Goal: Contribute content

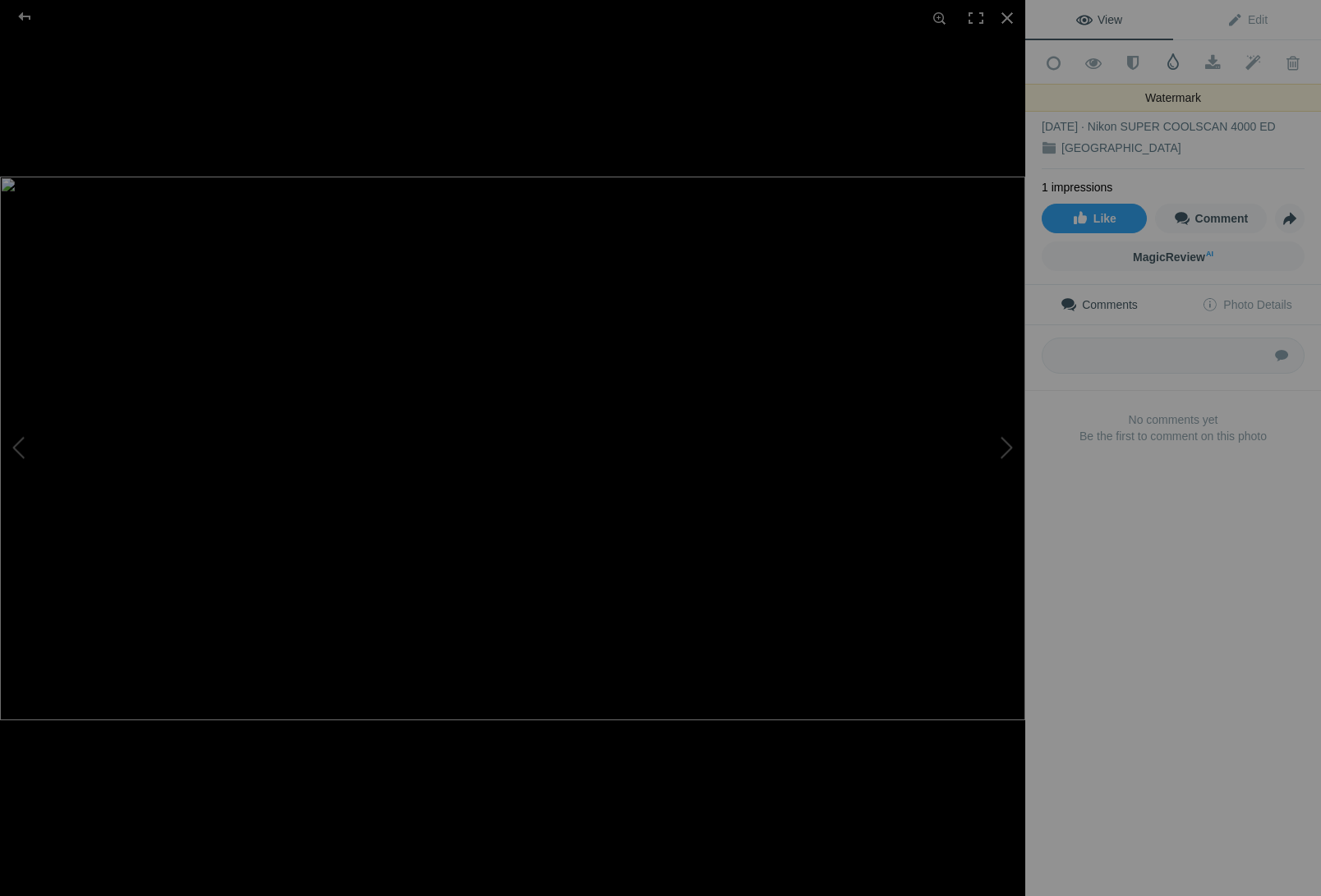
click at [1172, 60] on span at bounding box center [1173, 62] width 17 height 17
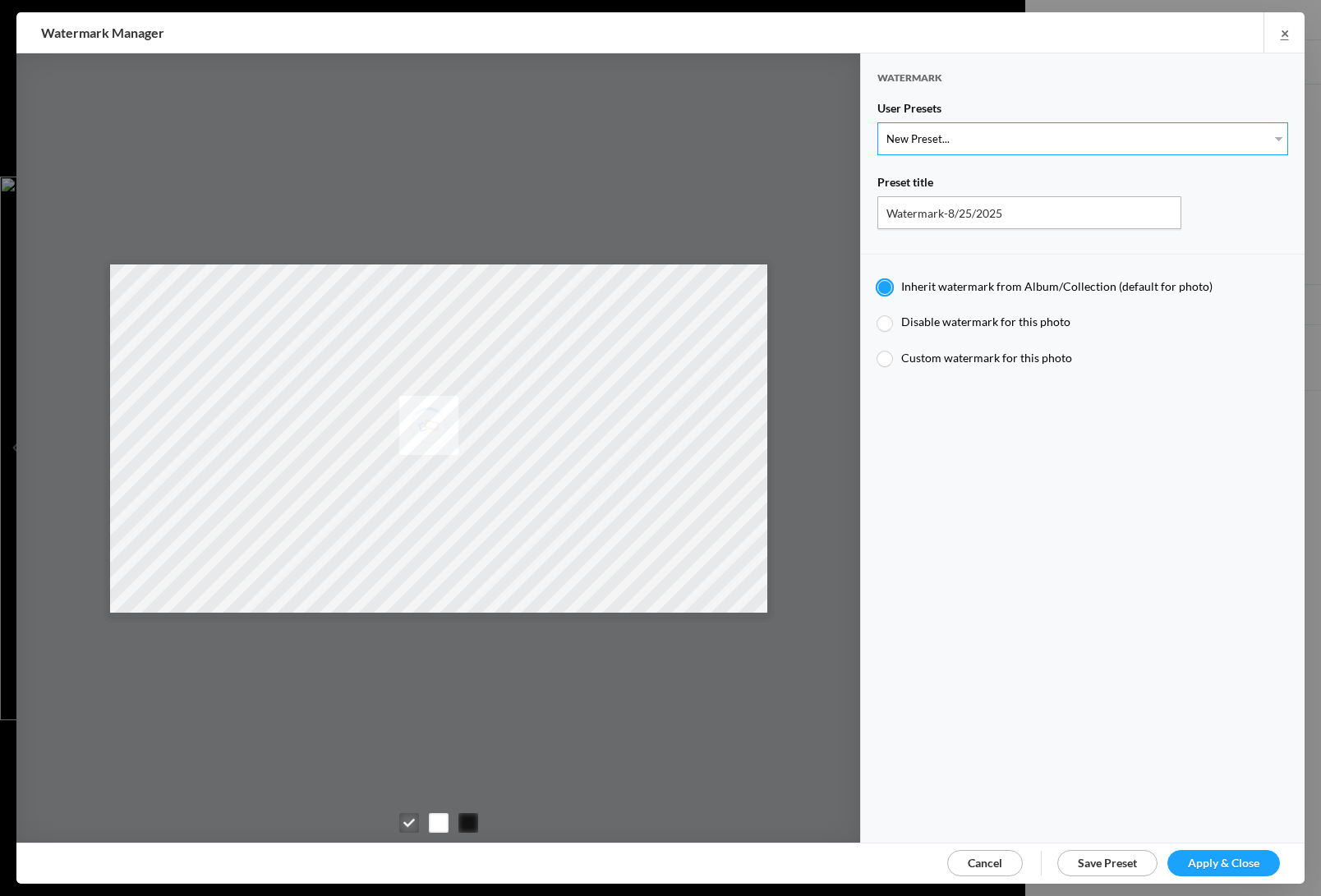
select select "1: Object"
type input "Watermark-7/22/2025"
radio input "false"
radio input "true"
type input "[PERSON_NAME]"
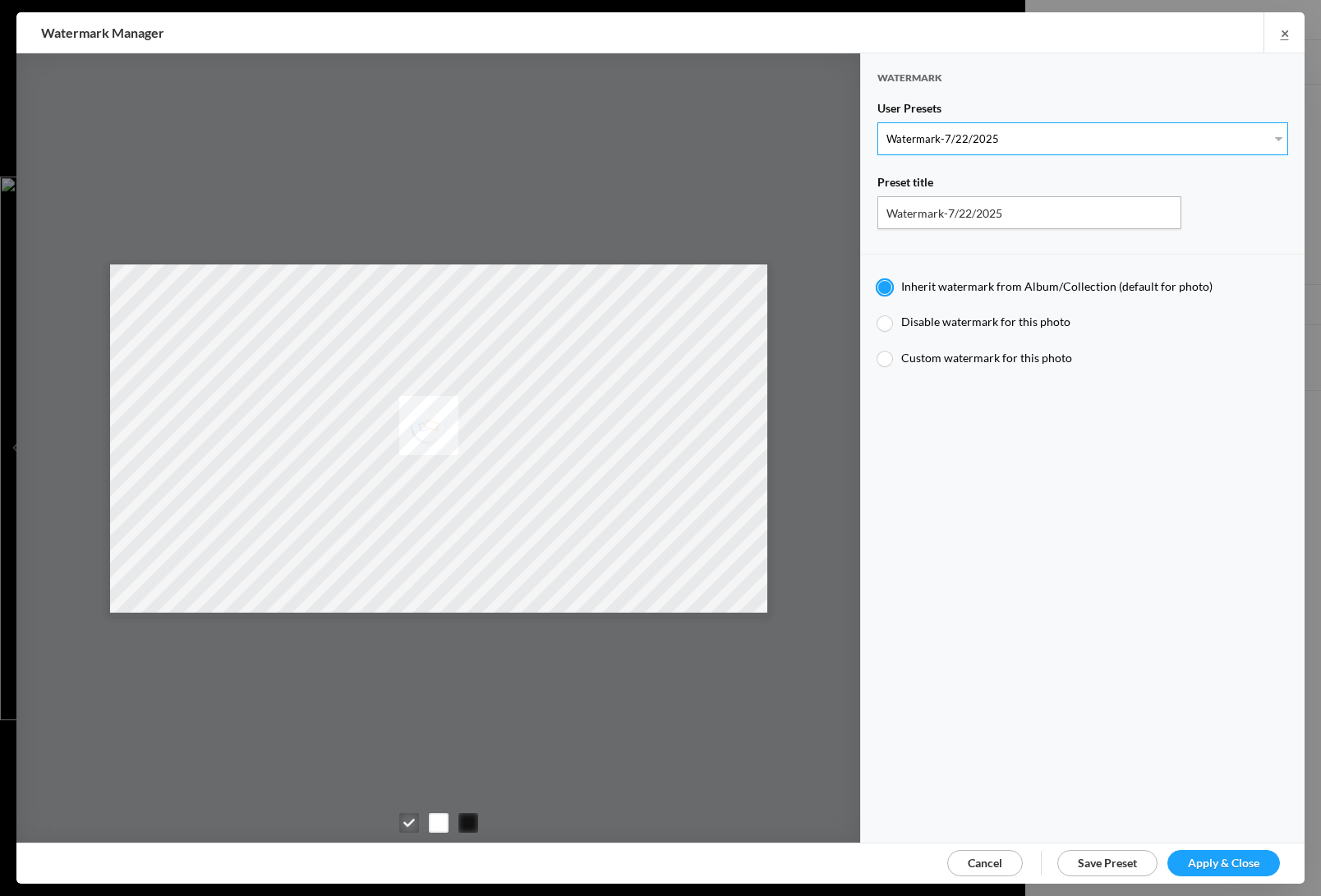
radio input "false"
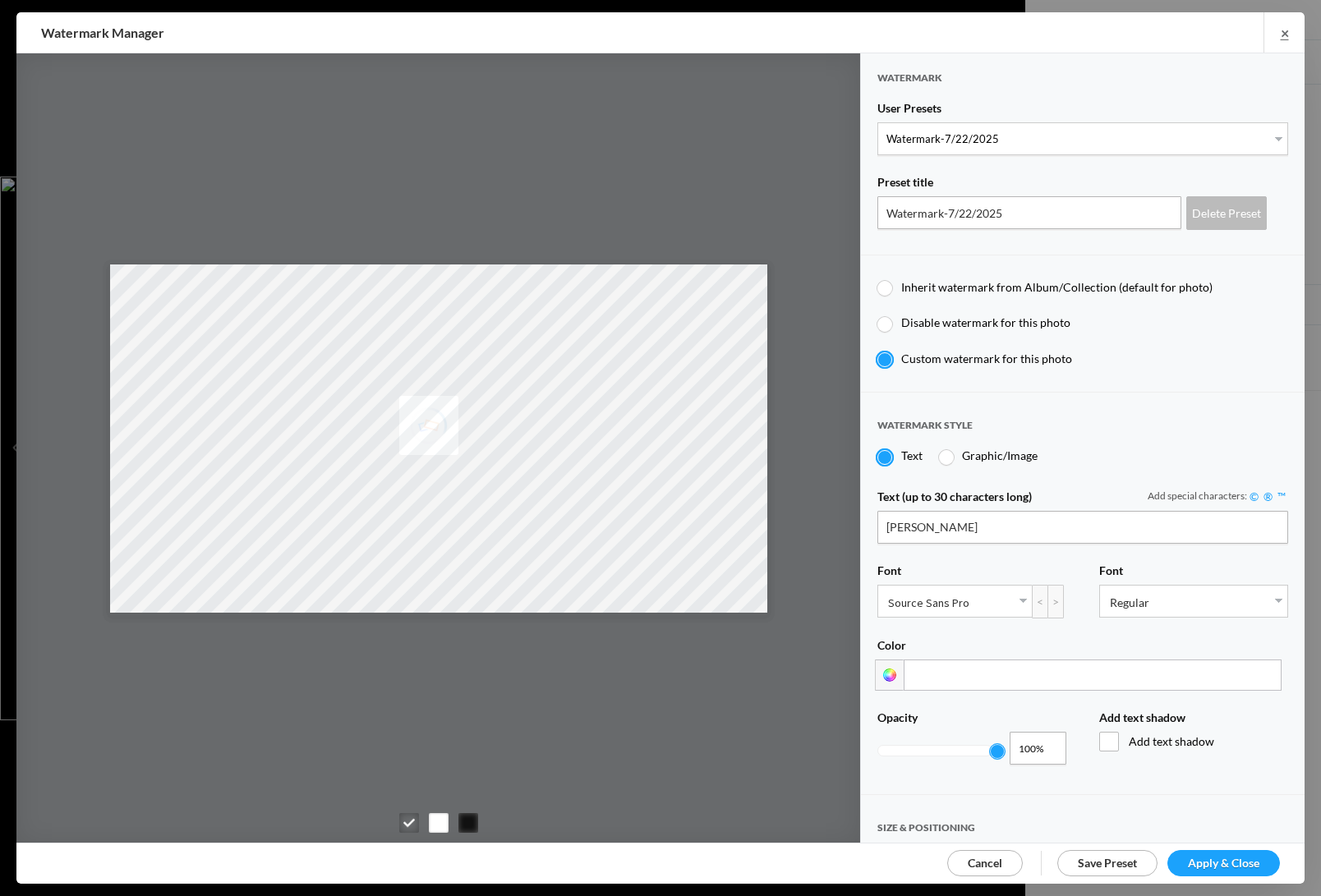
click at [1228, 857] on span "Apply & Close" at bounding box center [1224, 863] width 72 height 14
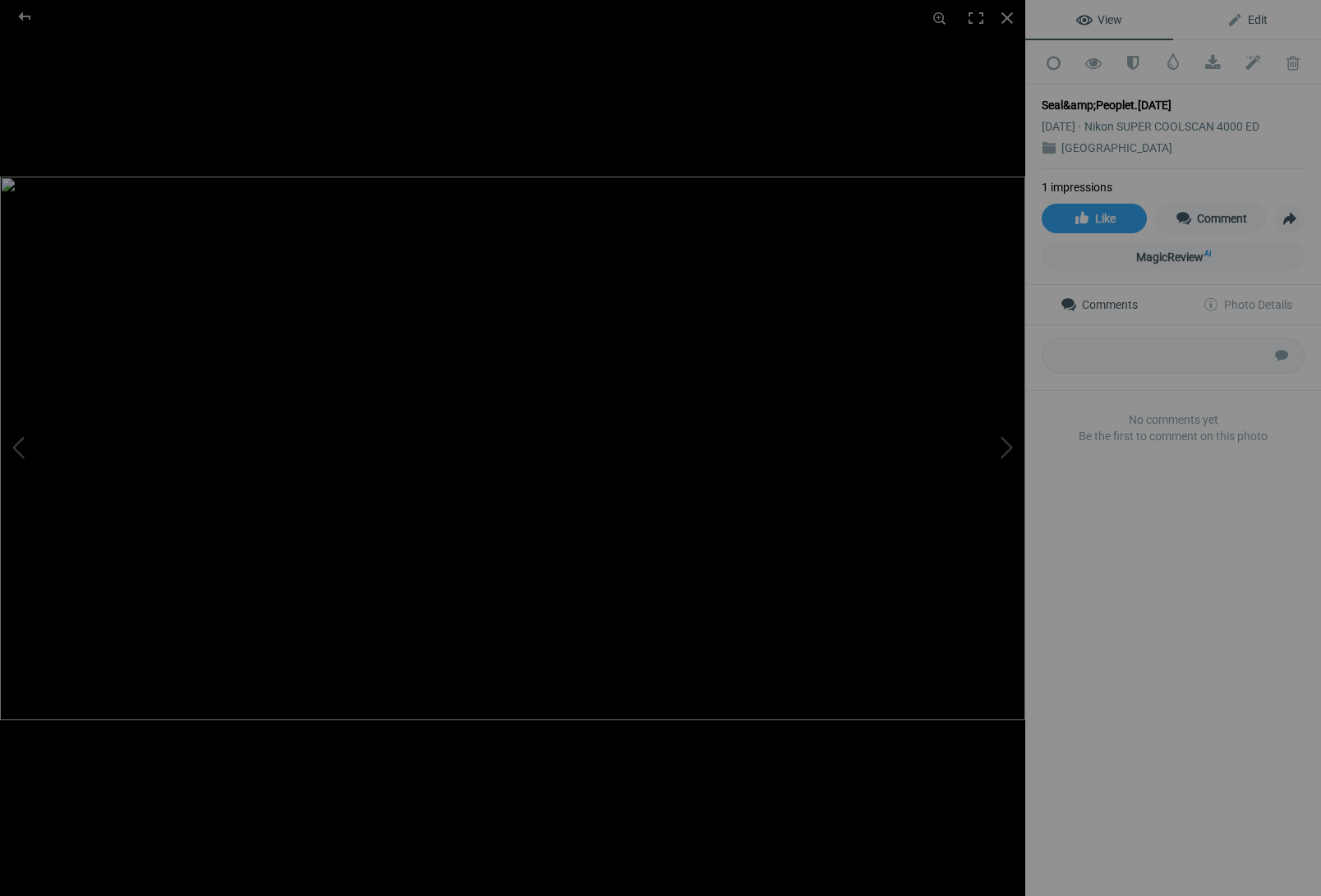
click at [1259, 17] on span "Edit" at bounding box center [1247, 19] width 41 height 13
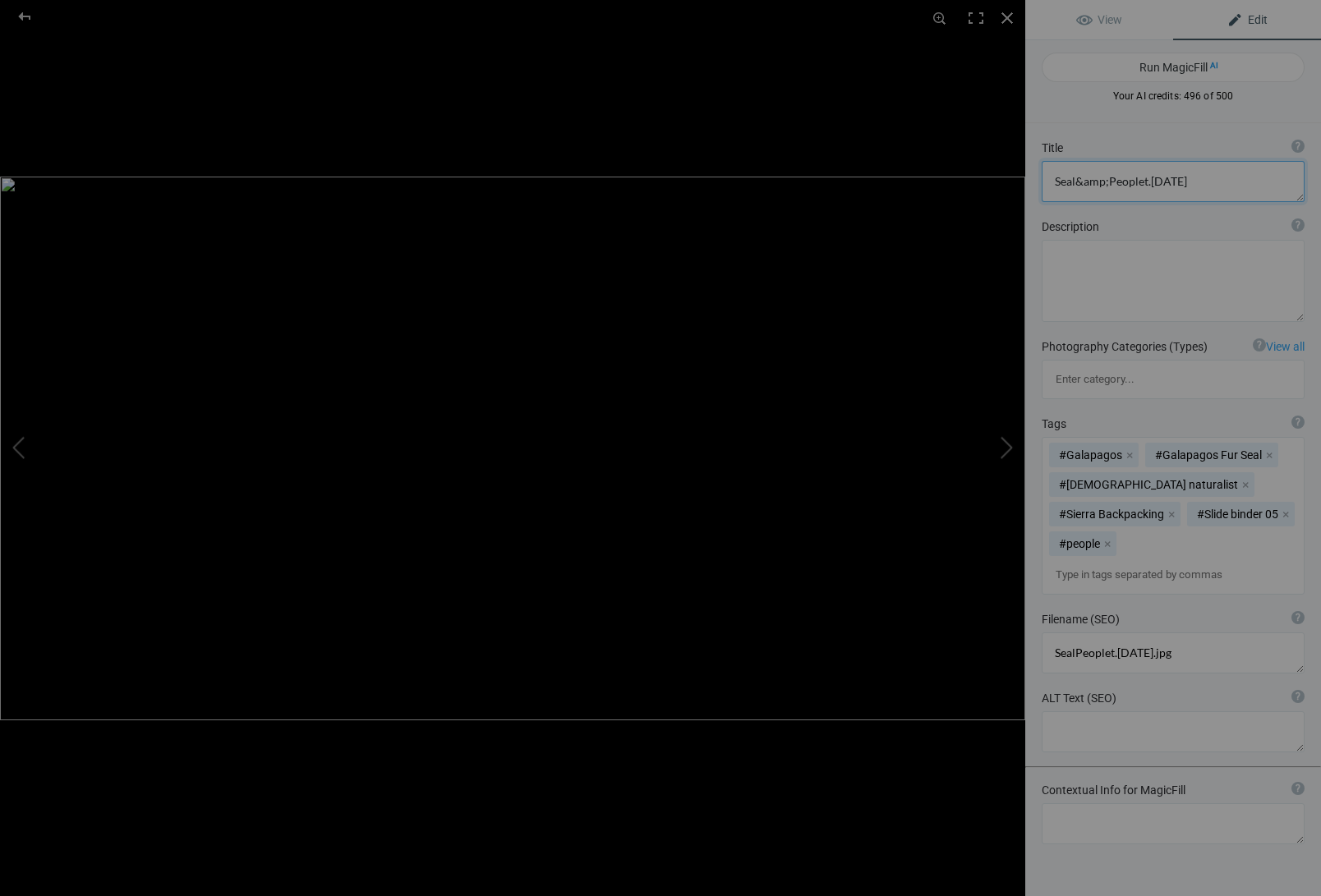
click at [1191, 180] on textarea at bounding box center [1173, 181] width 263 height 41
drag, startPoint x: 1109, startPoint y: 183, endPoint x: 1125, endPoint y: 186, distance: 16.3
click at [1109, 183] on textarea at bounding box center [1173, 181] width 263 height 41
click at [1056, 179] on textarea at bounding box center [1173, 181] width 263 height 41
type textarea "Galapagos Sea Lion and People"
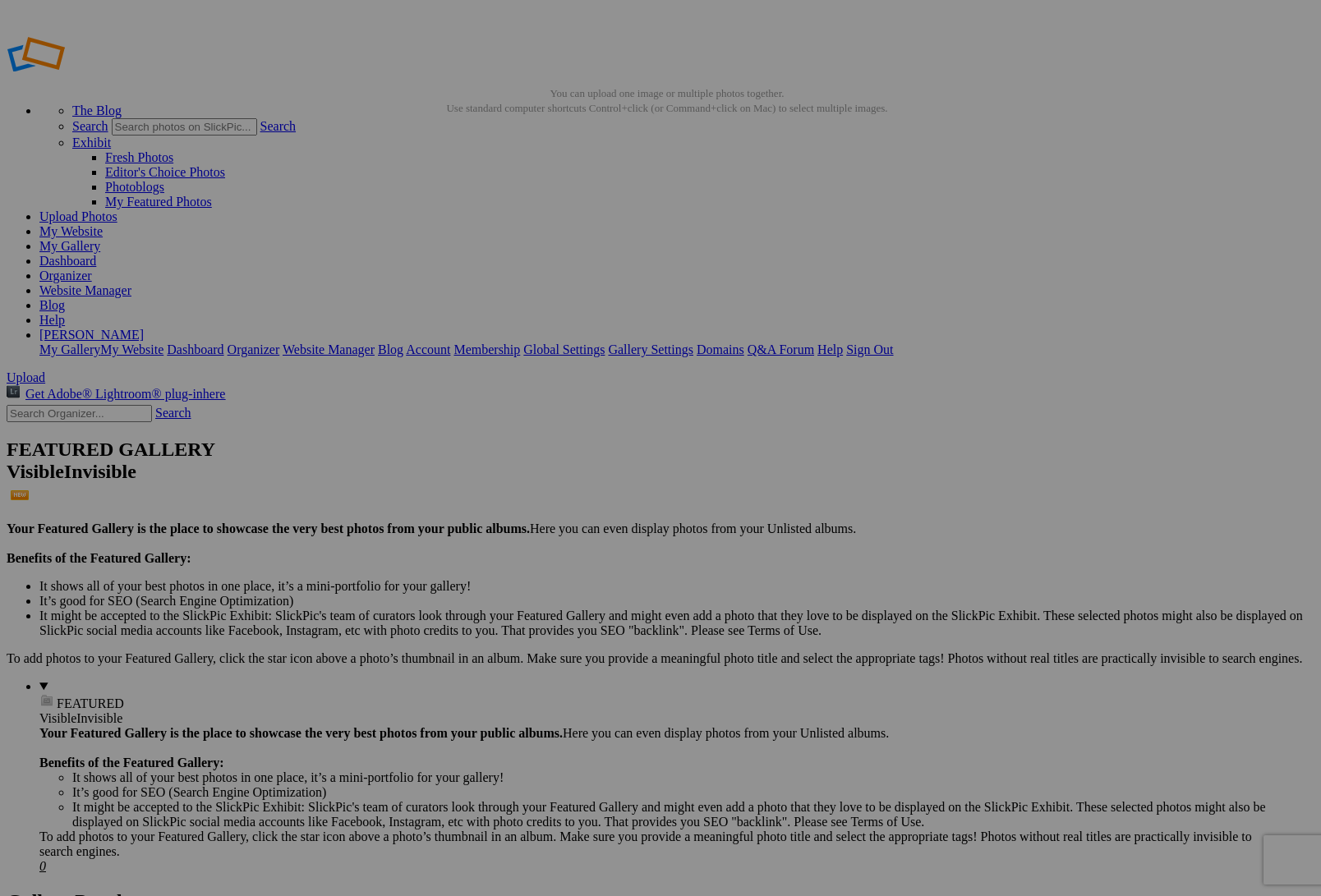
click at [893, 343] on link "Sign Out" at bounding box center [869, 350] width 47 height 14
